Goal: Task Accomplishment & Management: Use online tool/utility

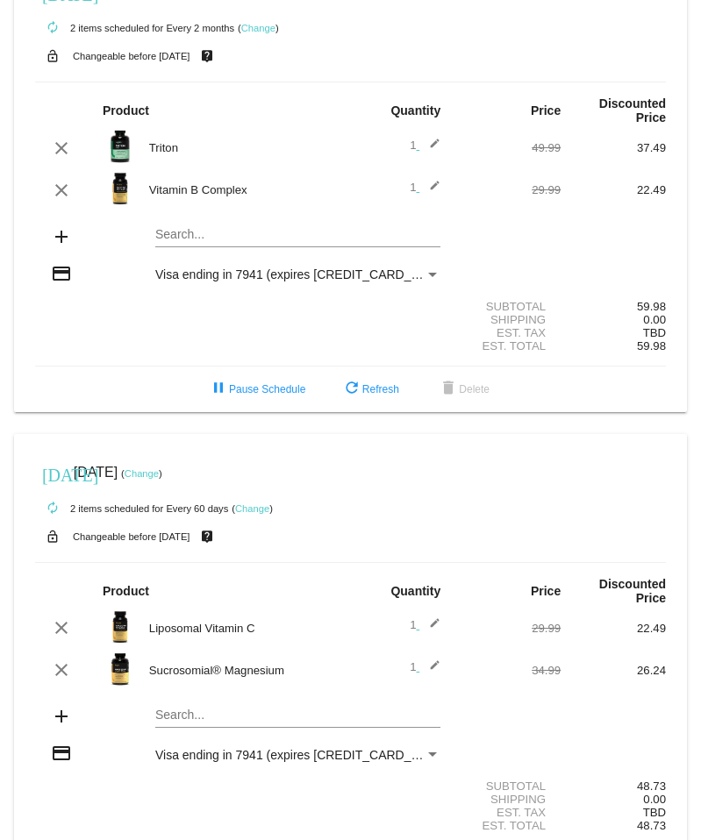
scroll to position [47, 0]
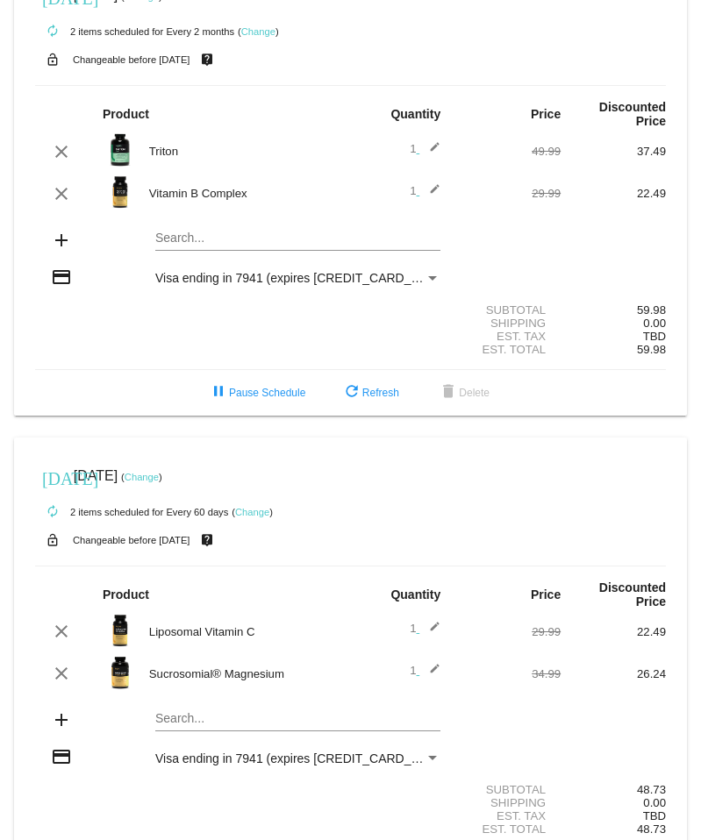
drag, startPoint x: 233, startPoint y: 680, endPoint x: 217, endPoint y: 681, distance: 16.8
click at [231, 131] on div "Sucrosomial® Magnesium" at bounding box center [245, 673] width 210 height 13
click at [117, 131] on img at bounding box center [120, 672] width 35 height 35
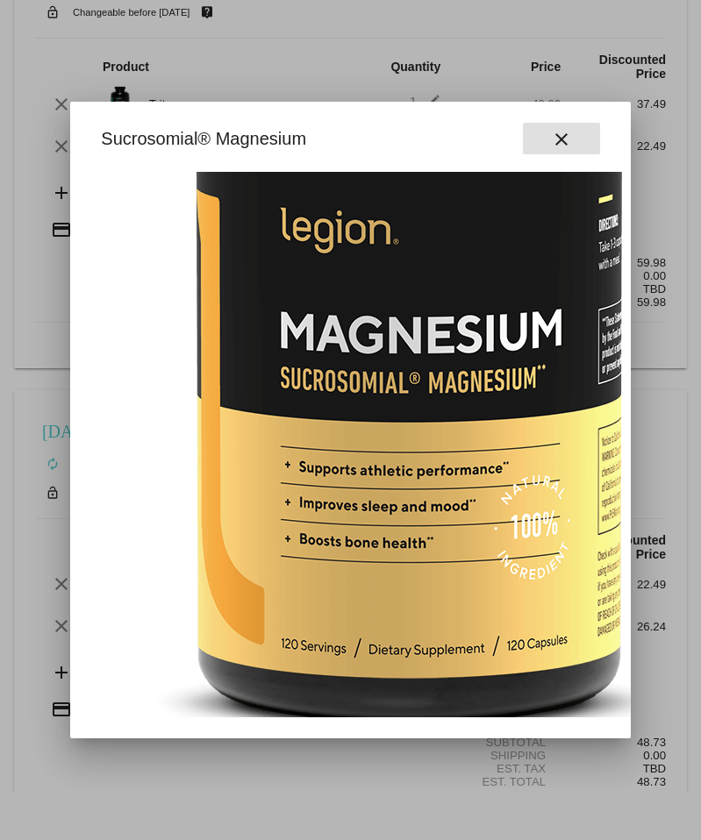
scroll to position [223, 120]
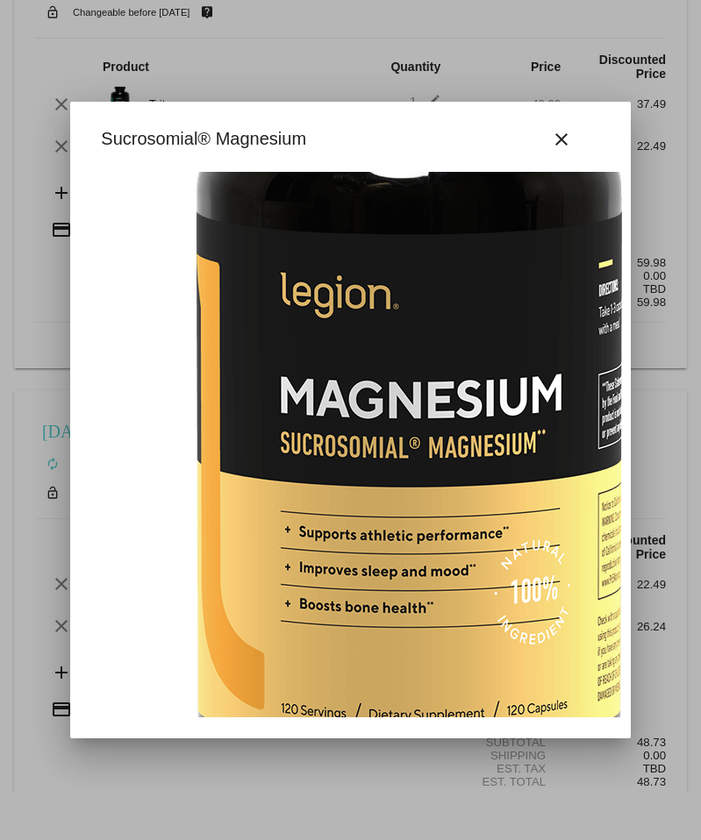
drag, startPoint x: 317, startPoint y: 481, endPoint x: 320, endPoint y: 460, distance: 22.2
click at [317, 131] on img at bounding box center [409, 387] width 877 height 877
click at [565, 131] on mat-icon "close" at bounding box center [561, 139] width 21 height 21
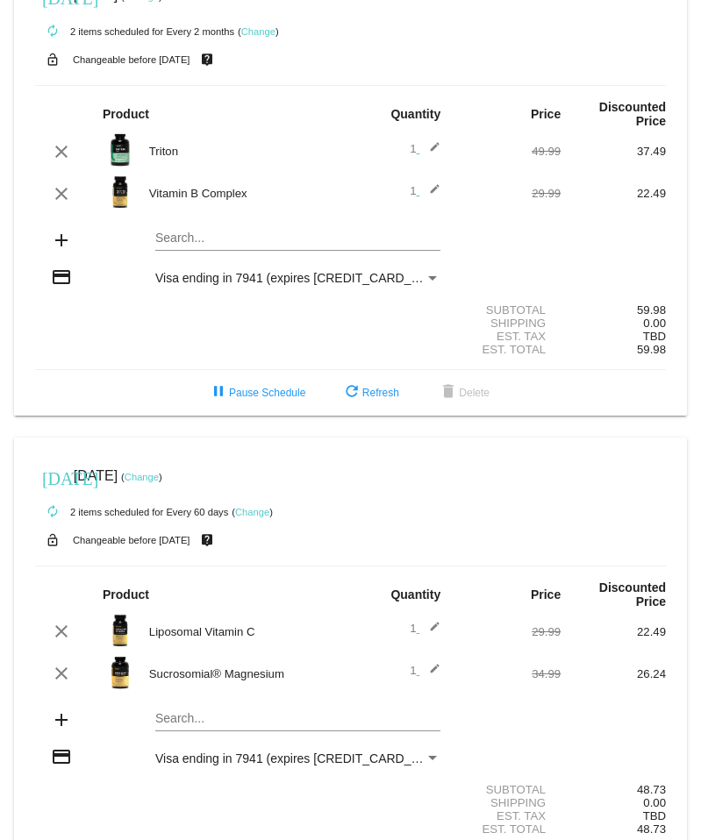
drag, startPoint x: 153, startPoint y: 680, endPoint x: 295, endPoint y: 677, distance: 141.2
click at [295, 131] on div "Sucrosomial® Magnesium" at bounding box center [245, 673] width 210 height 13
copy div "Sucrosomial® Magnesium"
